Goal: Check status

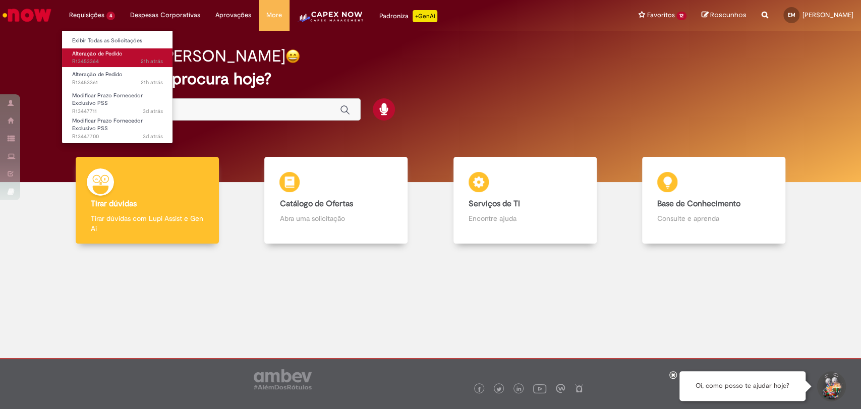
click at [116, 61] on span "21h atrás 21 horas atrás R13453364" at bounding box center [117, 62] width 91 height 8
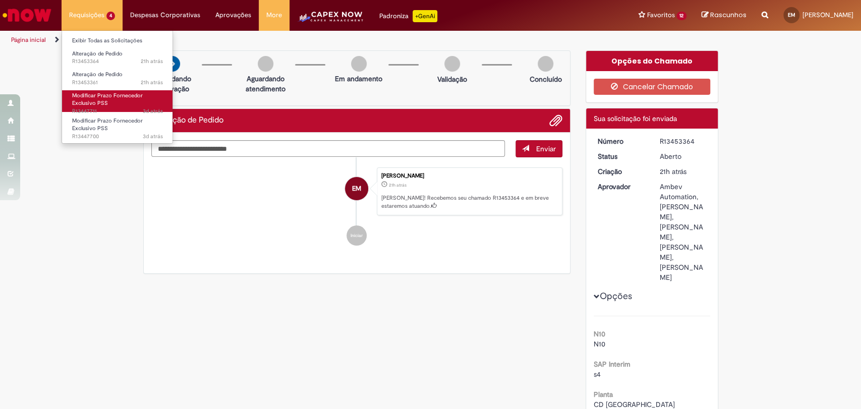
click at [129, 102] on link "Modificar Prazo Fornecedor Exclusivo PSS 3d atrás 3 dias atrás R13447711" at bounding box center [117, 101] width 111 height 22
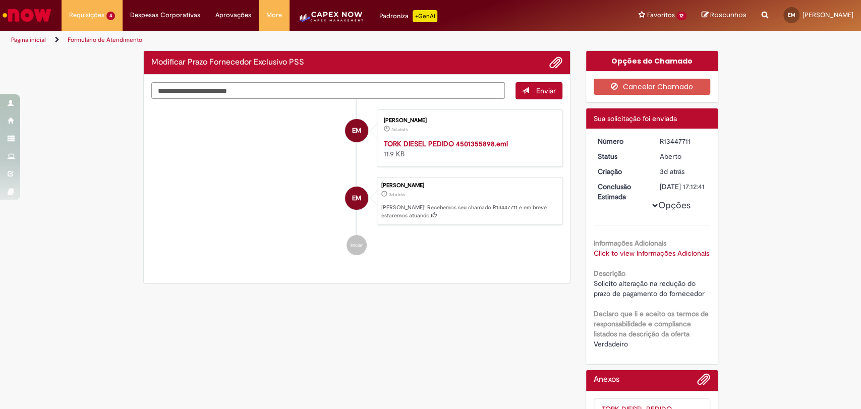
click at [278, 133] on li "EM Elton Melo 3d atrás 3 dias atrás TORK DIESEL PEDIDO 4501355898.eml 11.9 KB" at bounding box center [357, 138] width 412 height 58
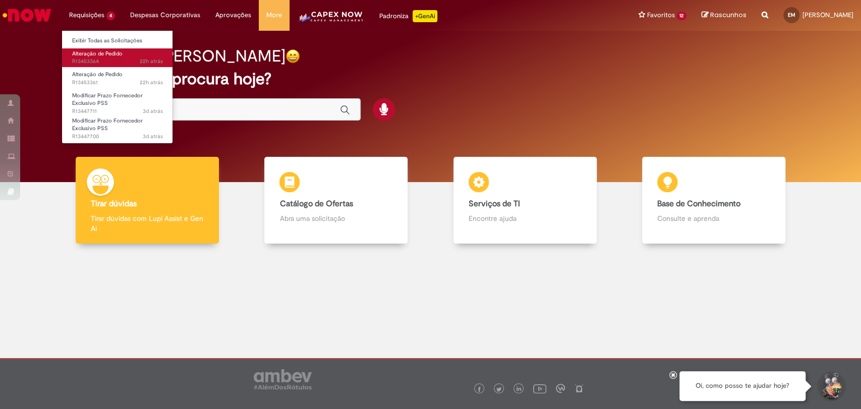
click at [119, 60] on span "22h atrás 22 horas atrás R13453364" at bounding box center [117, 62] width 91 height 8
click at [117, 56] on span "Alteração de Pedido" at bounding box center [97, 54] width 50 height 8
